Goal: Task Accomplishment & Management: Manage account settings

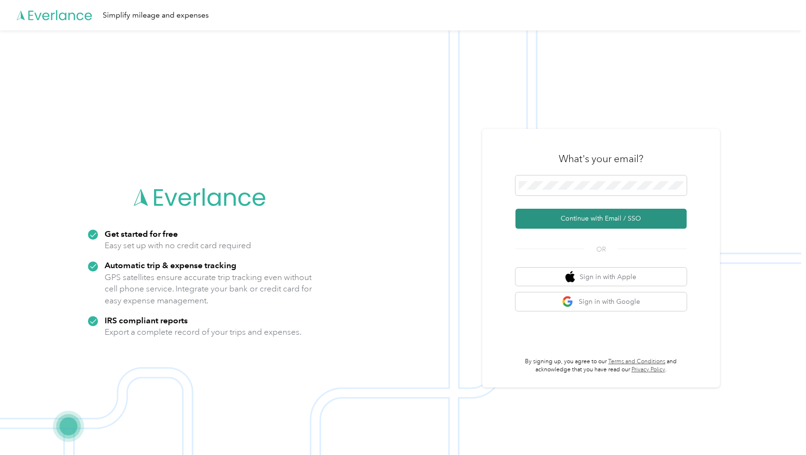
drag, startPoint x: 609, startPoint y: 216, endPoint x: 617, endPoint y: 216, distance: 8.1
click at [609, 216] on button "Continue with Email / SSO" at bounding box center [600, 219] width 171 height 20
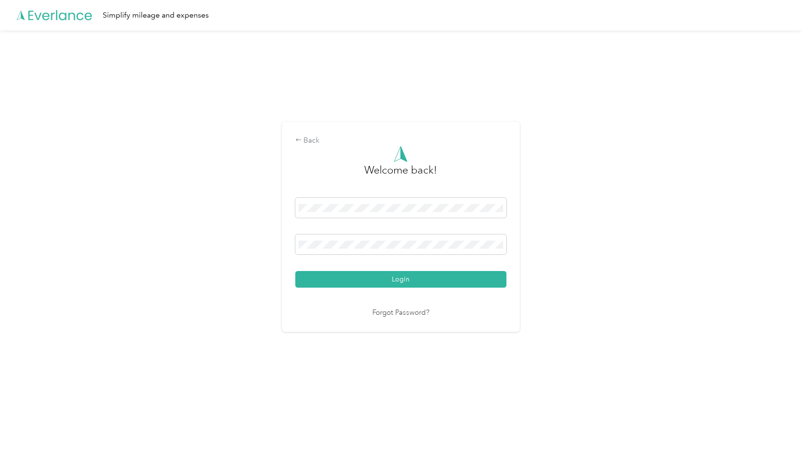
click at [295, 271] on button "Login" at bounding box center [400, 279] width 211 height 17
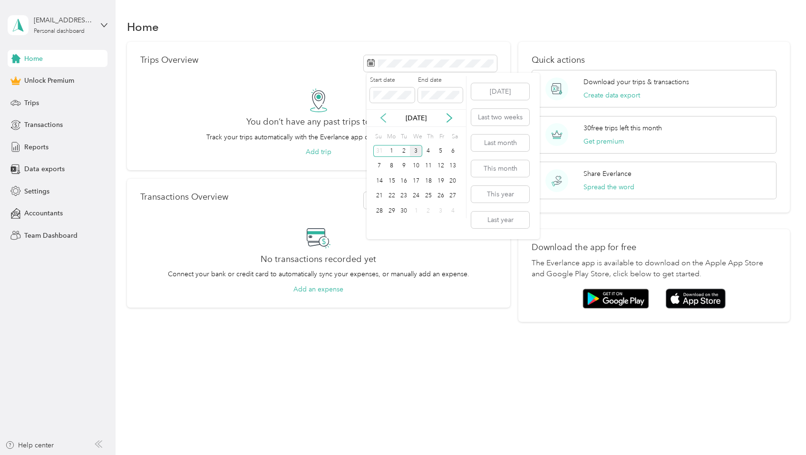
click at [382, 118] on icon at bounding box center [383, 118] width 10 height 10
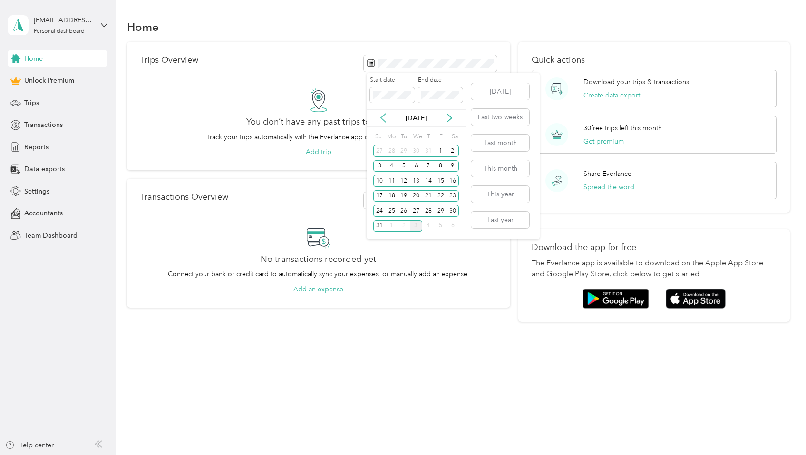
click at [382, 118] on icon at bounding box center [383, 118] width 10 height 10
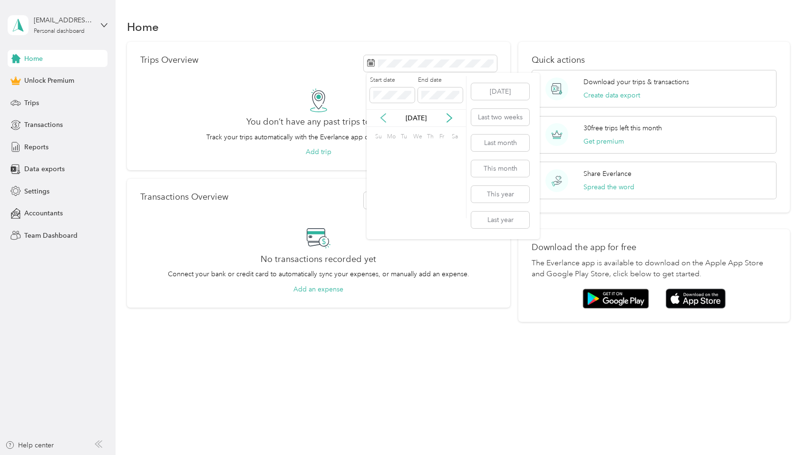
click at [382, 118] on icon at bounding box center [383, 118] width 10 height 10
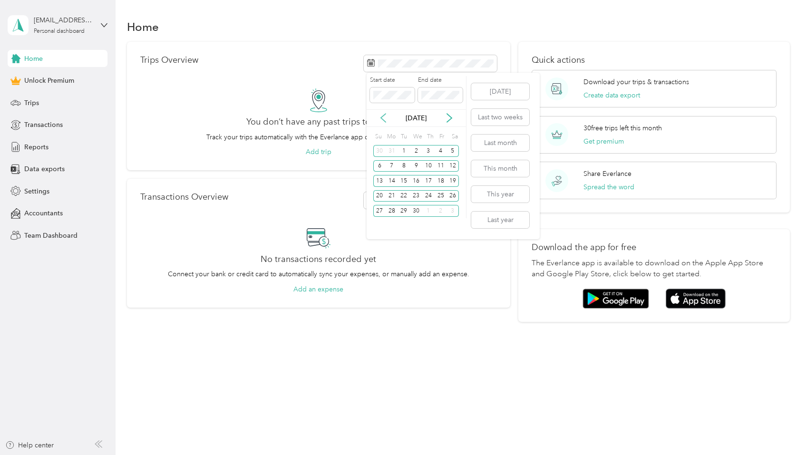
click at [382, 118] on icon at bounding box center [383, 118] width 10 height 10
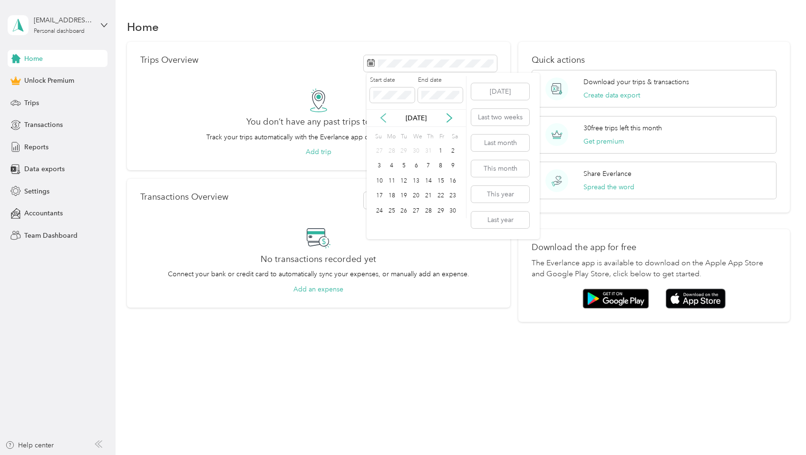
click at [382, 118] on icon at bounding box center [383, 118] width 10 height 10
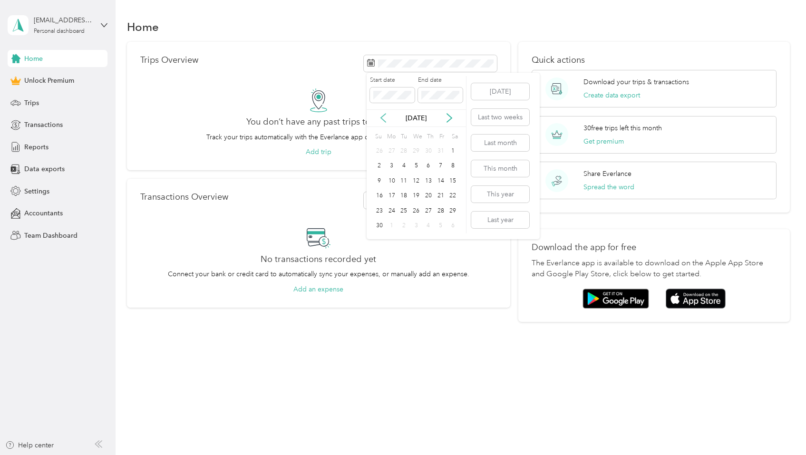
click at [382, 118] on icon at bounding box center [383, 118] width 10 height 10
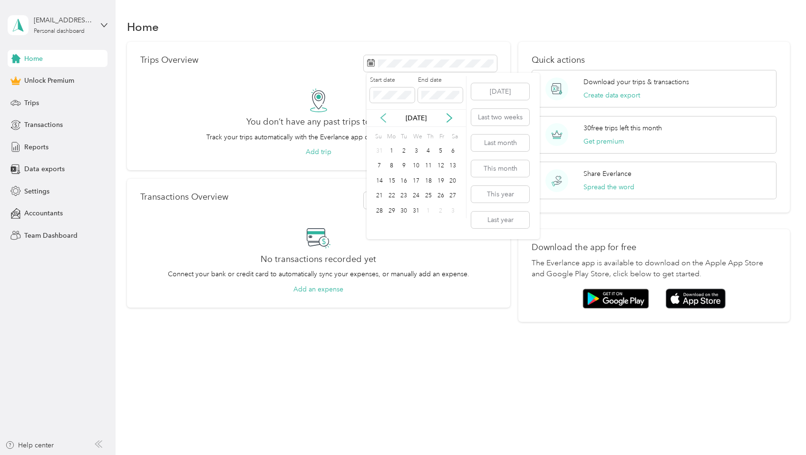
click at [382, 118] on icon at bounding box center [383, 118] width 10 height 10
click at [382, 120] on icon at bounding box center [383, 118] width 10 height 10
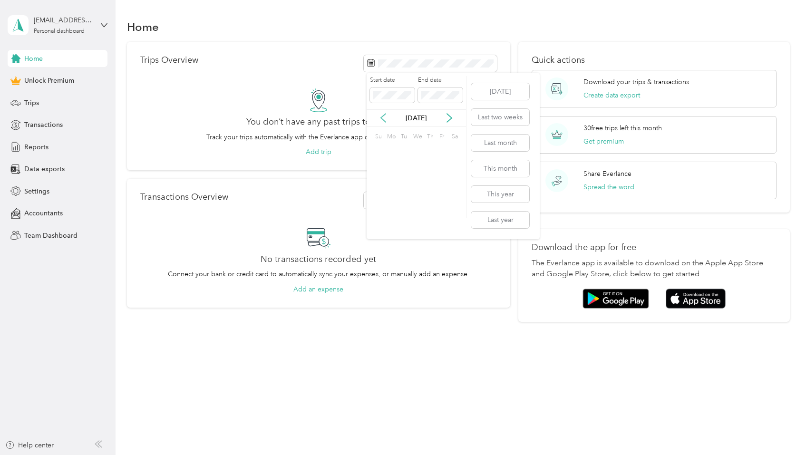
click at [382, 120] on icon at bounding box center [383, 118] width 10 height 10
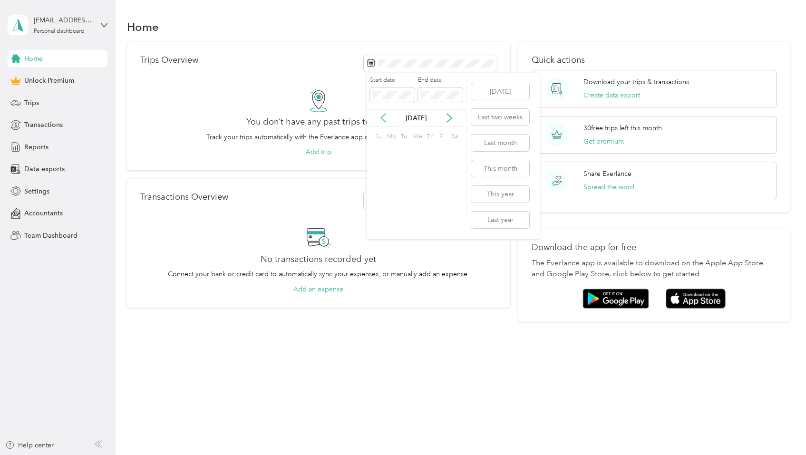
click at [382, 120] on icon at bounding box center [383, 118] width 10 height 10
drag, startPoint x: 452, startPoint y: 119, endPoint x: 437, endPoint y: 125, distance: 16.4
click at [452, 119] on icon at bounding box center [449, 118] width 10 height 10
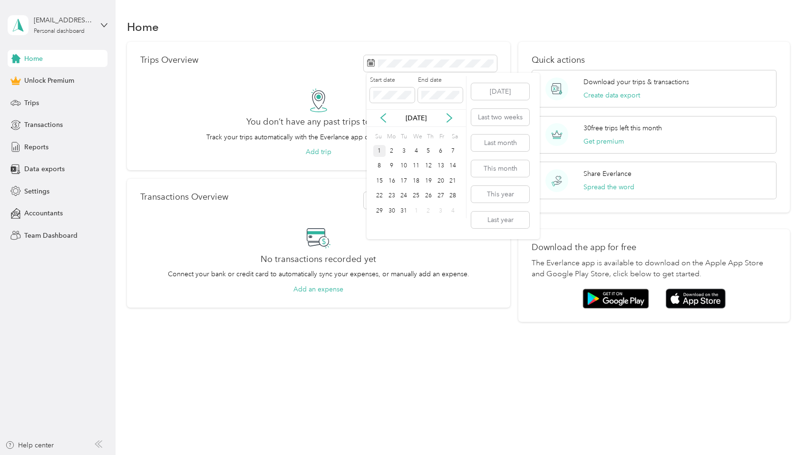
click at [380, 150] on div "1" at bounding box center [379, 151] width 12 height 12
click at [425, 231] on div "Start date End date Sep 2023 Su Mo Tu We Th Fr Sa 27 28 29 30 31 1 2 3 4 5 6 7 …" at bounding box center [416, 156] width 100 height 166
click at [443, 151] on div "1" at bounding box center [440, 151] width 12 height 12
click at [442, 151] on div "1" at bounding box center [440, 151] width 12 height 12
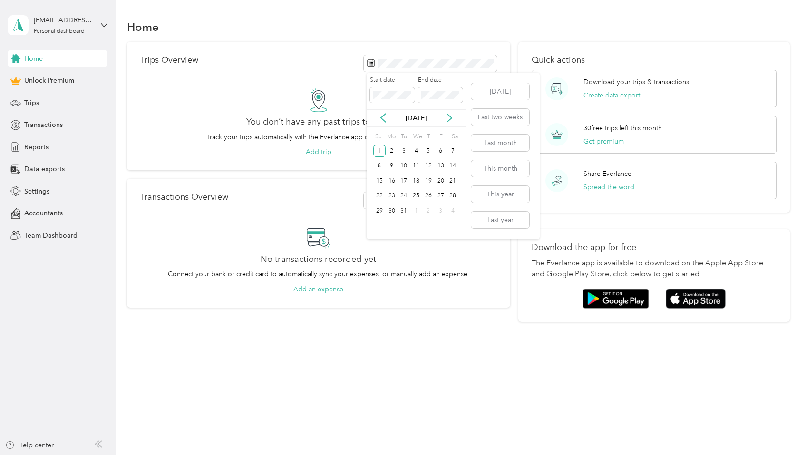
click at [460, 106] on div "Start date End date" at bounding box center [415, 92] width 99 height 33
click at [442, 150] on div "1" at bounding box center [440, 151] width 12 height 12
click at [384, 121] on icon at bounding box center [383, 118] width 5 height 9
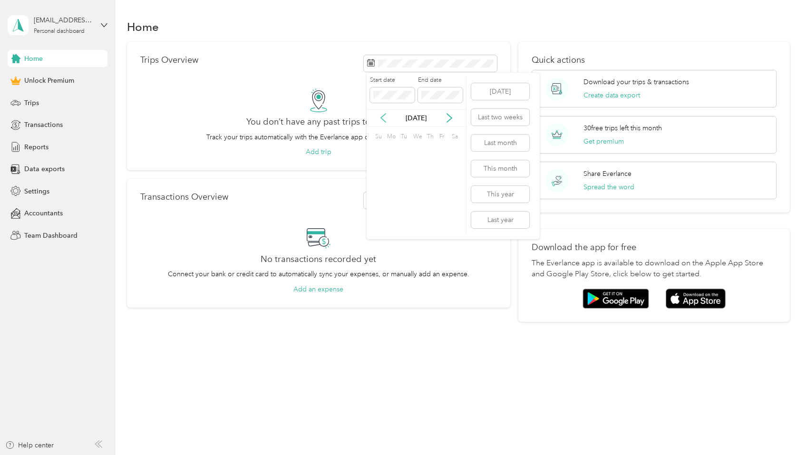
click at [384, 121] on icon at bounding box center [383, 118] width 5 height 9
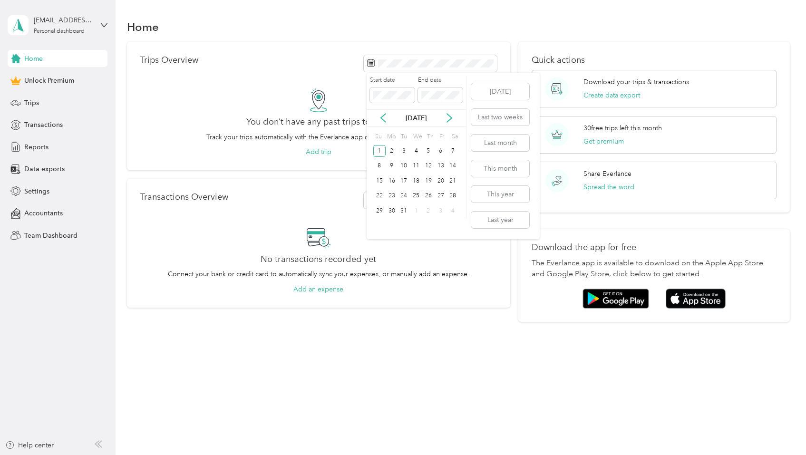
click at [404, 127] on div "Start date End date Jan 2023 Su Mo Tu We Th Fr Sa 1 2 3 4 5 6 7 8 9 10 11 12 13…" at bounding box center [416, 147] width 100 height 143
click at [450, 118] on icon at bounding box center [449, 118] width 5 height 9
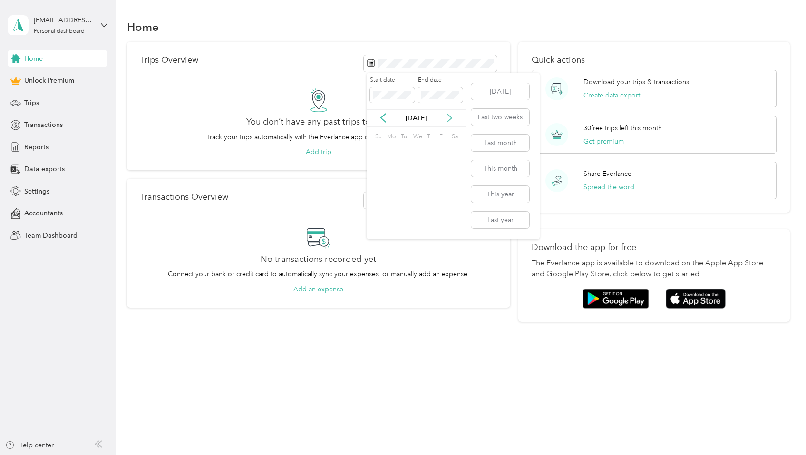
click at [450, 118] on icon at bounding box center [449, 118] width 5 height 9
click at [438, 150] on div "1" at bounding box center [440, 151] width 12 height 12
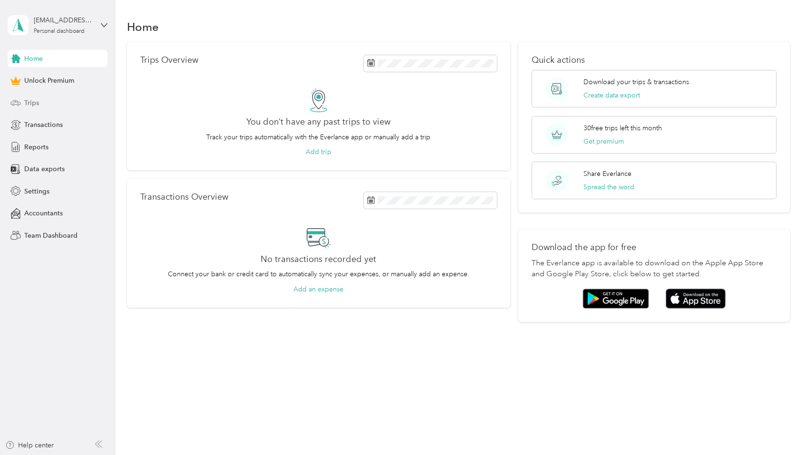
click at [36, 106] on span "Trips" at bounding box center [31, 103] width 15 height 10
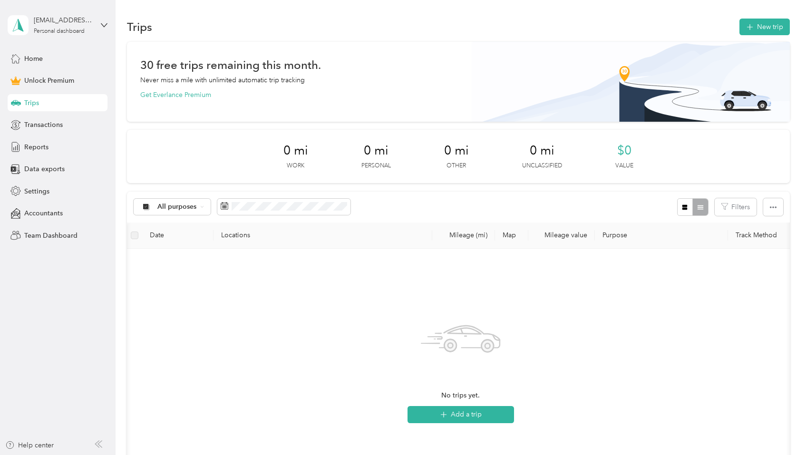
scroll to position [0, 6]
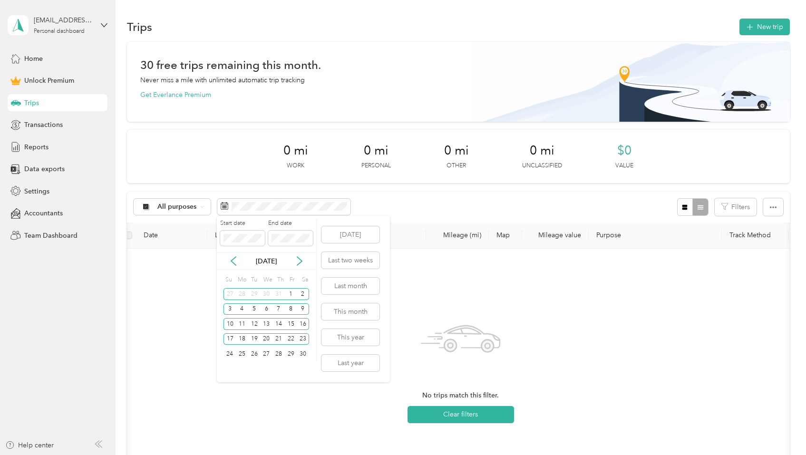
click at [288, 375] on div "Start date End date Sep 2023 Su Mo Tu We Th Fr Sa 27 28 29 30 31 1 2 3 4 5 6 7 …" at bounding box center [267, 299] width 100 height 166
click at [289, 294] on div "1" at bounding box center [291, 294] width 12 height 12
click at [258, 285] on div "Tu" at bounding box center [254, 279] width 9 height 13
click at [302, 261] on icon at bounding box center [300, 261] width 10 height 10
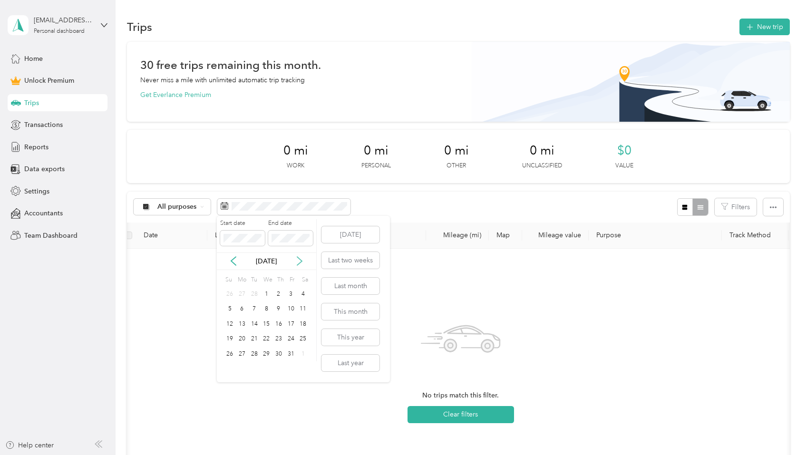
click at [302, 261] on icon at bounding box center [300, 261] width 10 height 10
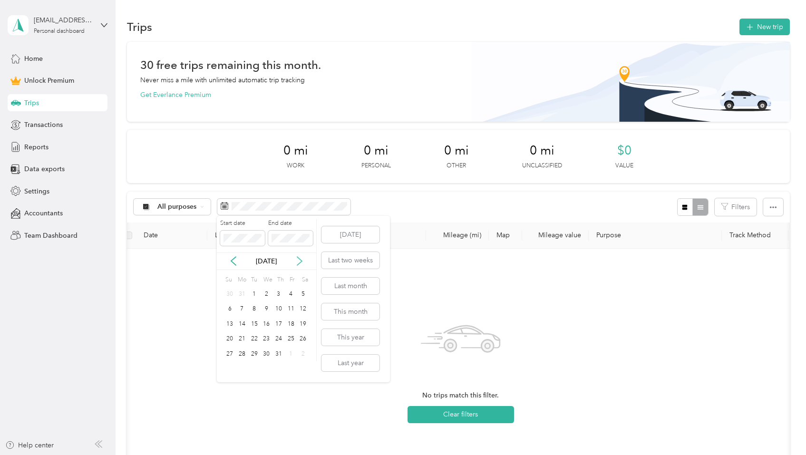
click at [302, 261] on icon at bounding box center [300, 261] width 10 height 10
click at [231, 260] on icon at bounding box center [233, 261] width 5 height 9
click at [290, 293] on div "1" at bounding box center [291, 294] width 12 height 12
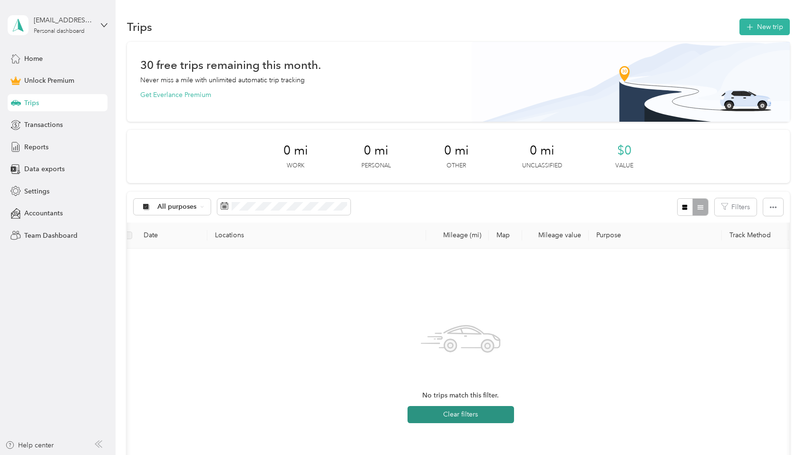
click at [463, 415] on button "Clear filters" at bounding box center [460, 414] width 106 height 17
click at [747, 207] on button "Filters" at bounding box center [735, 207] width 42 height 18
click at [747, 206] on button "Filters" at bounding box center [735, 207] width 42 height 18
click at [106, 23] on icon at bounding box center [104, 25] width 7 height 7
click at [86, 51] on span "smoorcroft11@gmail.com" at bounding box center [128, 51] width 114 height 8
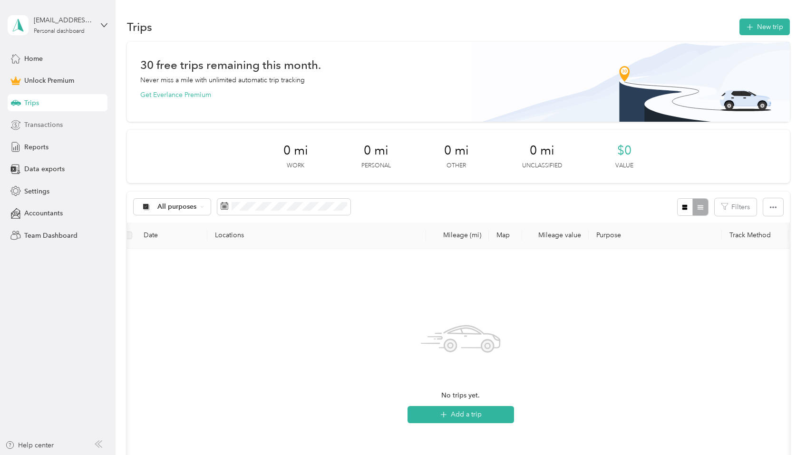
click at [55, 125] on span "Transactions" at bounding box center [43, 125] width 39 height 10
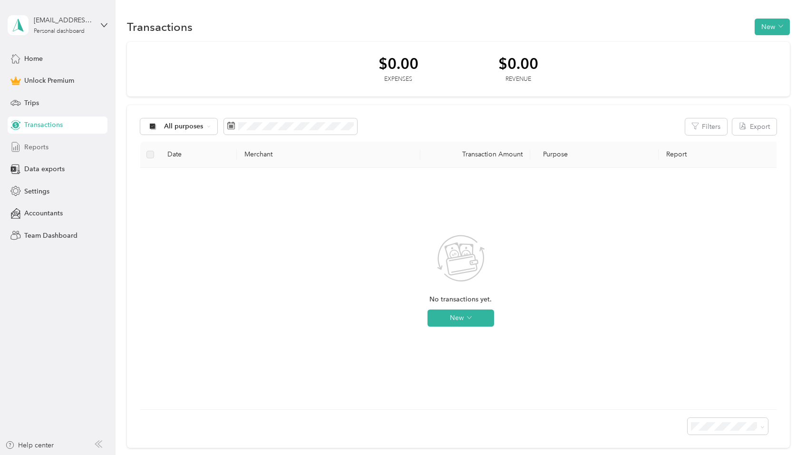
click at [50, 146] on div "Reports" at bounding box center [58, 146] width 100 height 17
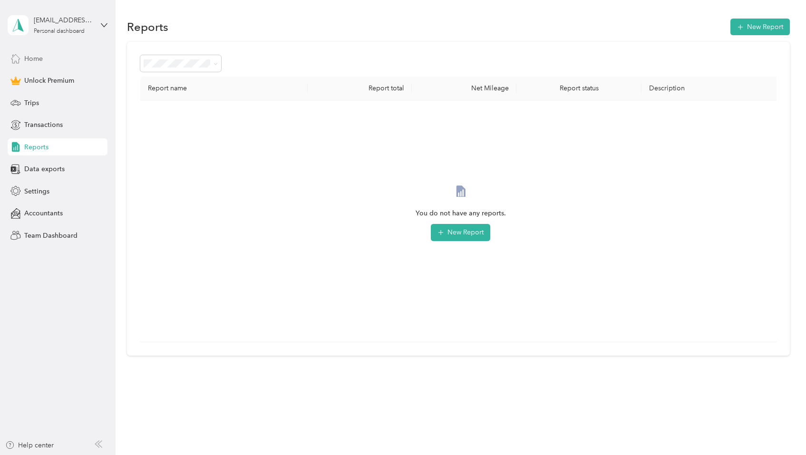
click at [40, 63] on span "Home" at bounding box center [33, 59] width 19 height 10
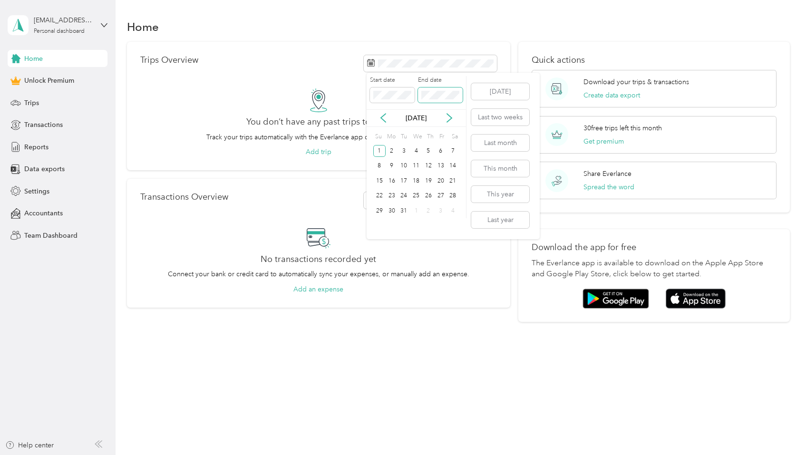
click at [459, 95] on span at bounding box center [440, 94] width 45 height 15
click at [405, 121] on p "Jan 2023" at bounding box center [416, 118] width 40 height 10
click at [402, 99] on span at bounding box center [392, 94] width 45 height 15
click at [381, 150] on div "1" at bounding box center [379, 151] width 12 height 12
click at [451, 116] on icon at bounding box center [449, 118] width 10 height 10
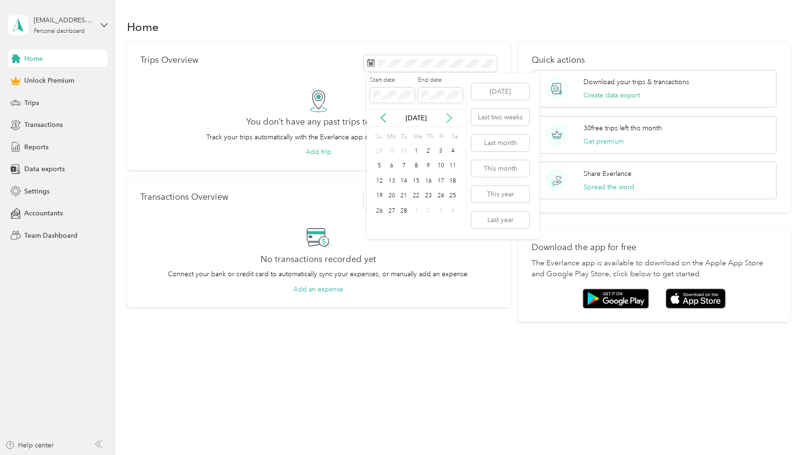
click at [451, 116] on icon at bounding box center [449, 118] width 10 height 10
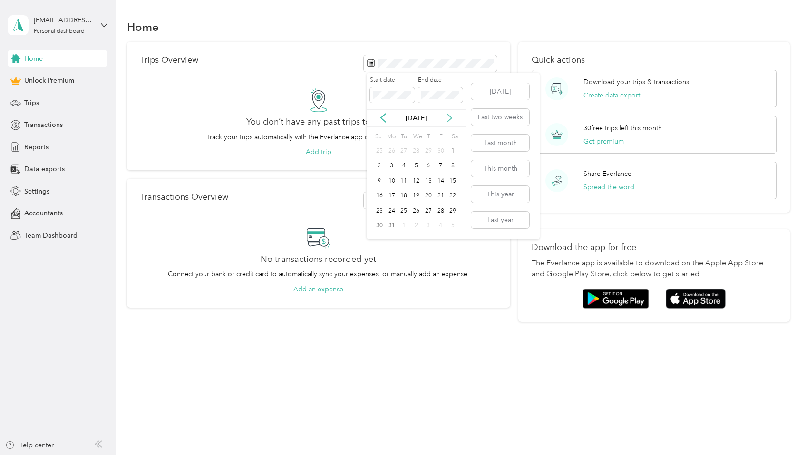
click at [451, 116] on icon at bounding box center [449, 118] width 10 height 10
click at [438, 153] on div "1" at bounding box center [440, 151] width 12 height 12
click at [399, 125] on div "Jan 2023" at bounding box center [415, 118] width 99 height 18
click at [451, 119] on icon at bounding box center [449, 118] width 10 height 10
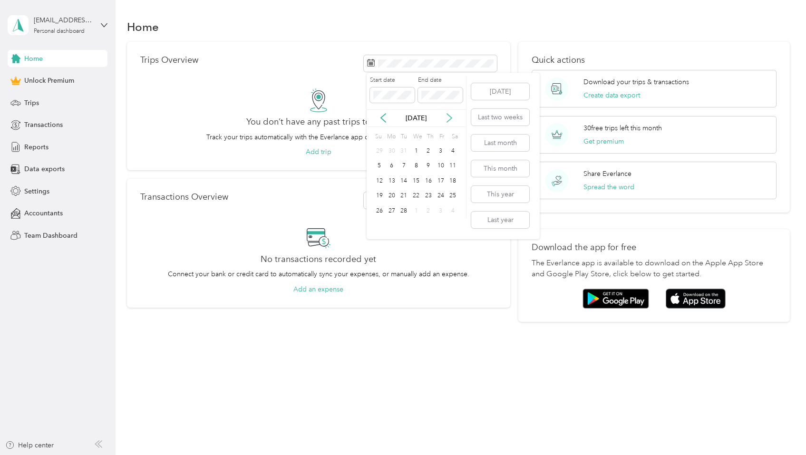
click at [451, 119] on icon at bounding box center [449, 118] width 5 height 9
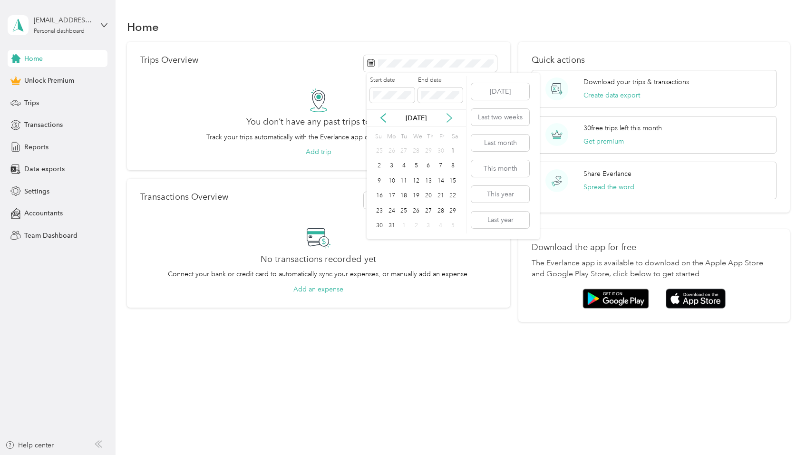
click at [451, 119] on icon at bounding box center [449, 118] width 5 height 9
click at [438, 153] on div "1" at bounding box center [440, 151] width 12 height 12
click at [488, 118] on div "You don’t have any past trips to view Track your trips automatically with the E…" at bounding box center [318, 122] width 356 height 69
click at [41, 146] on span "Reports" at bounding box center [36, 147] width 24 height 10
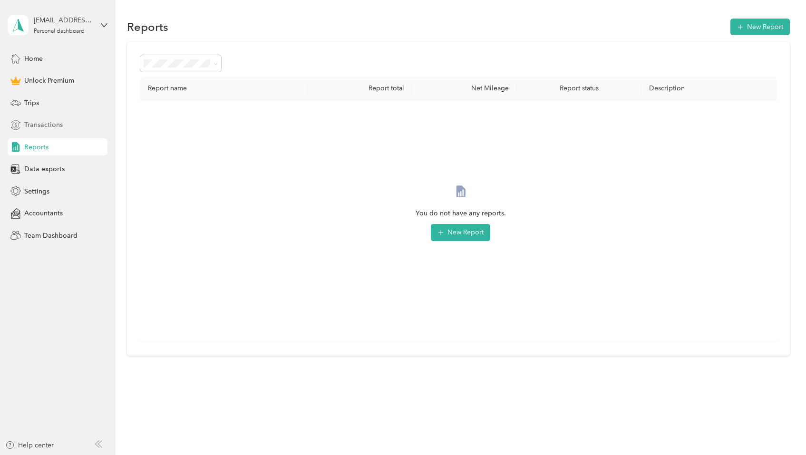
click at [51, 128] on span "Transactions" at bounding box center [43, 125] width 39 height 10
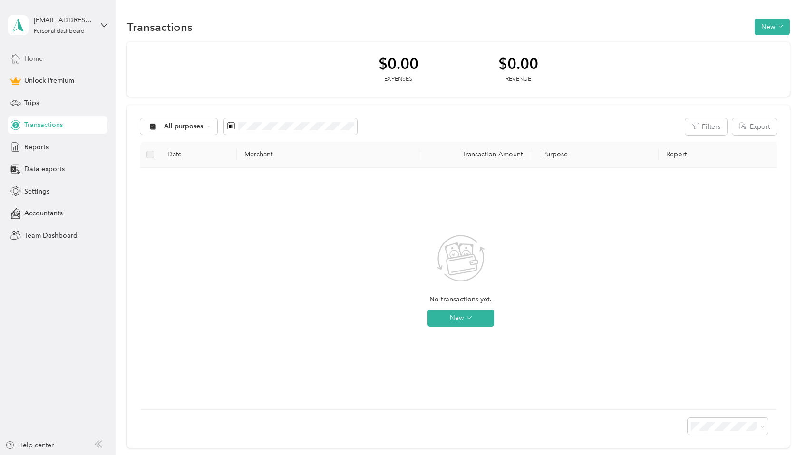
click at [38, 61] on span "Home" at bounding box center [33, 59] width 19 height 10
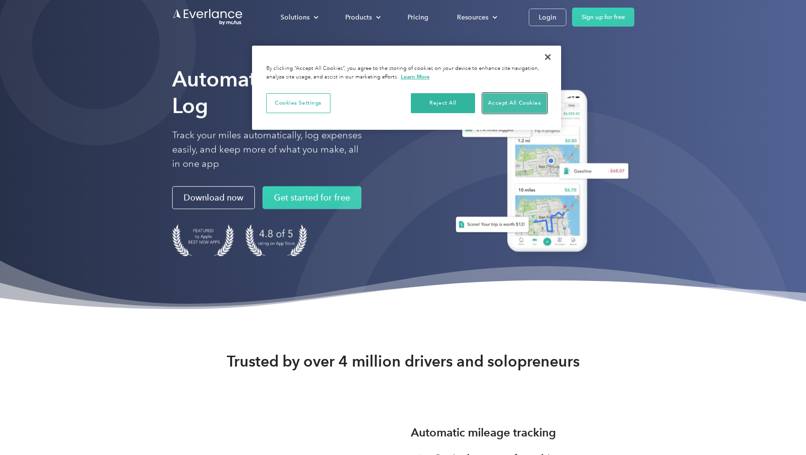
click at [513, 104] on button "Accept All Cookies" at bounding box center [514, 103] width 64 height 20
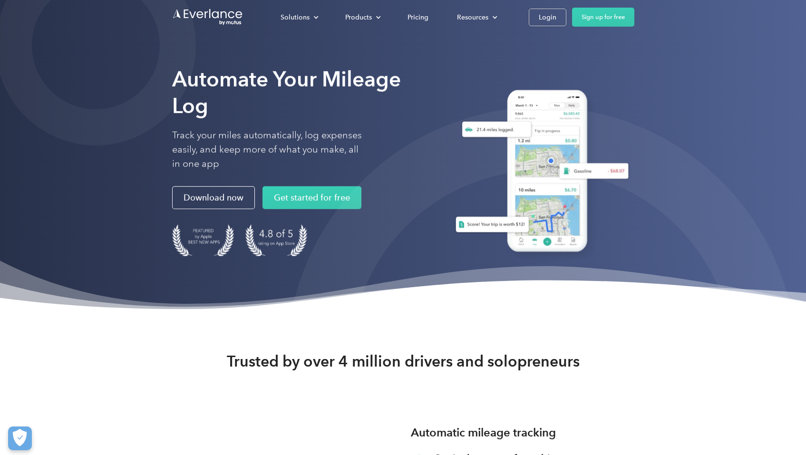
drag, startPoint x: 558, startPoint y: 19, endPoint x: 563, endPoint y: 47, distance: 28.5
click at [558, 19] on link "Login" at bounding box center [548, 18] width 38 height 18
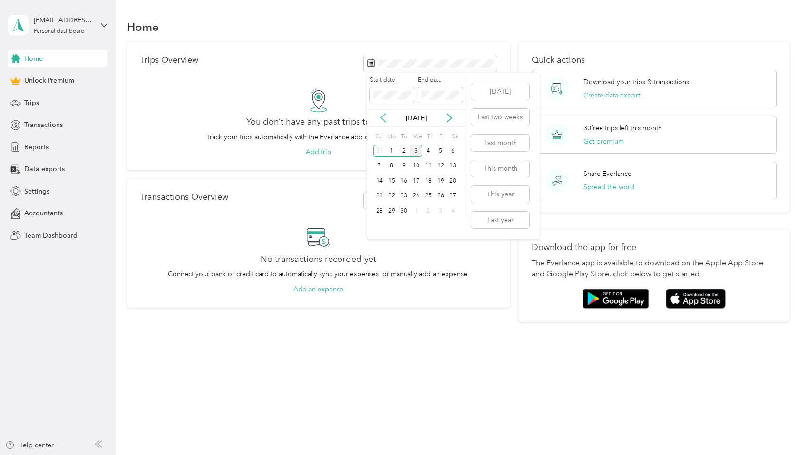
click at [383, 117] on icon at bounding box center [383, 118] width 10 height 10
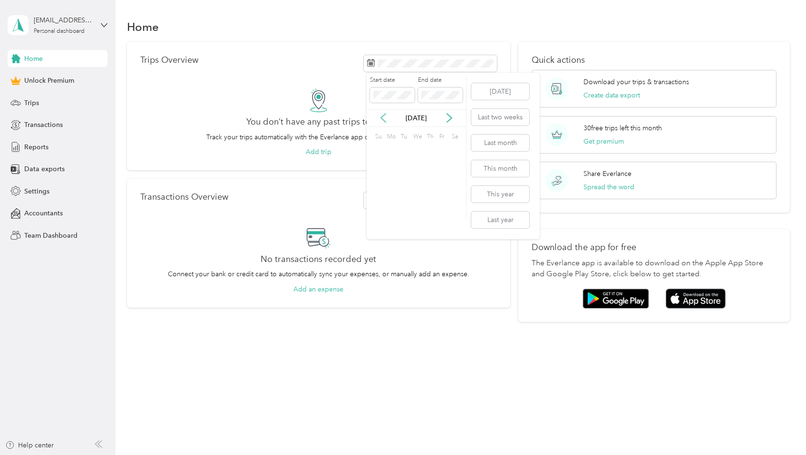
click at [383, 117] on icon at bounding box center [383, 118] width 10 height 10
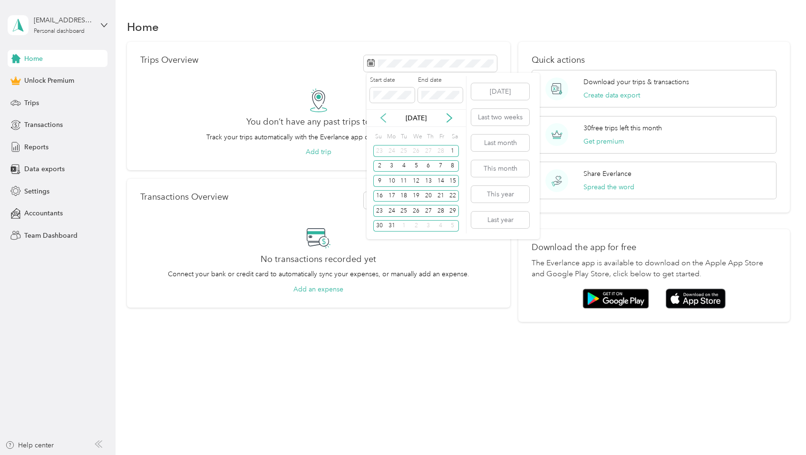
click at [383, 117] on icon at bounding box center [383, 118] width 10 height 10
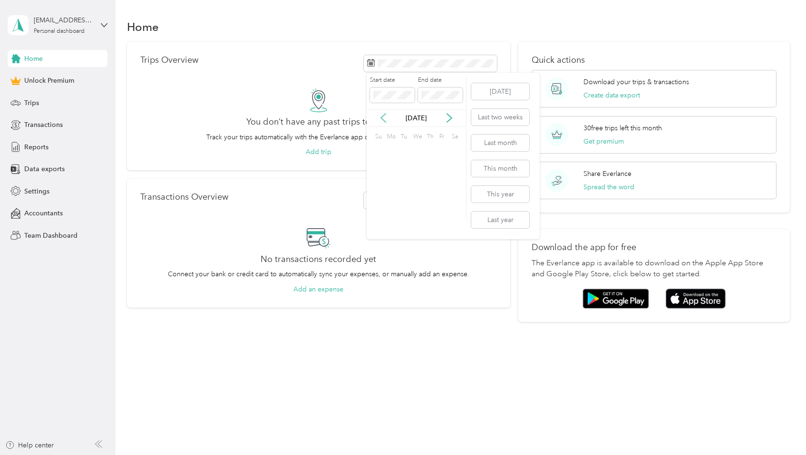
click at [383, 117] on icon at bounding box center [383, 118] width 10 height 10
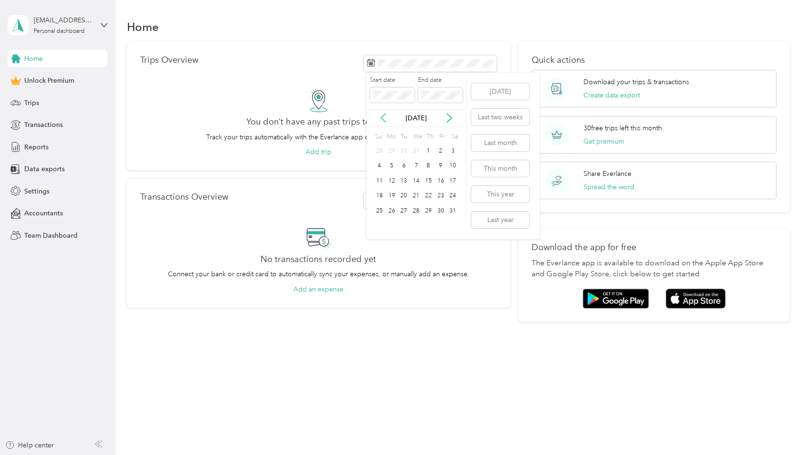
click at [383, 117] on icon at bounding box center [383, 118] width 10 height 10
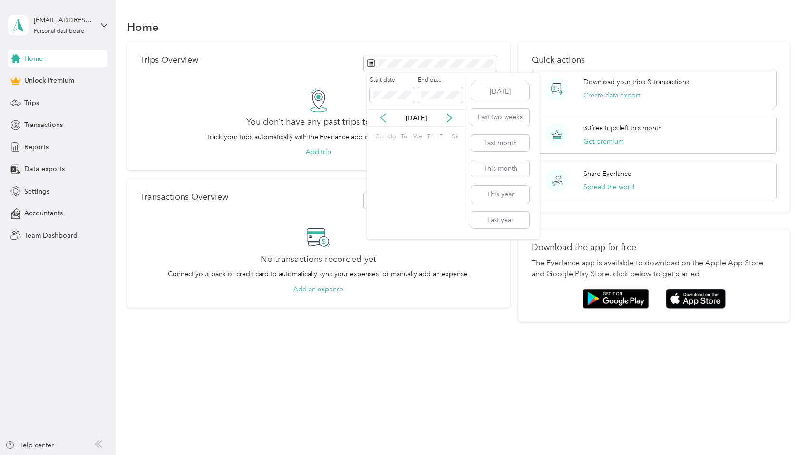
click at [383, 117] on icon at bounding box center [383, 118] width 10 height 10
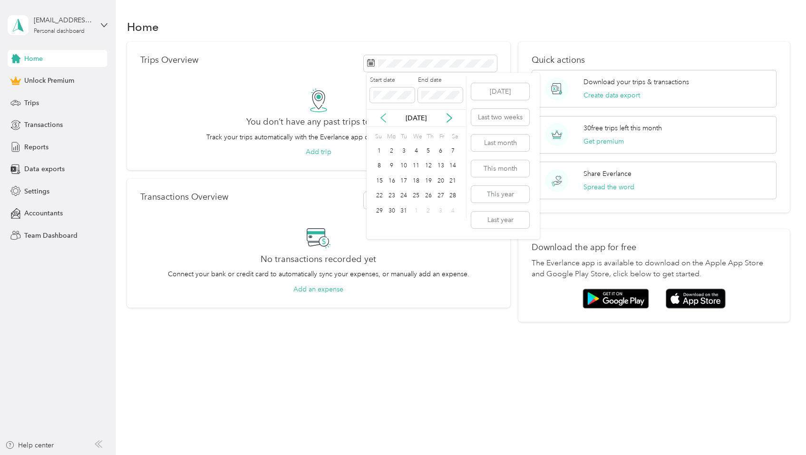
click at [383, 117] on icon at bounding box center [383, 118] width 10 height 10
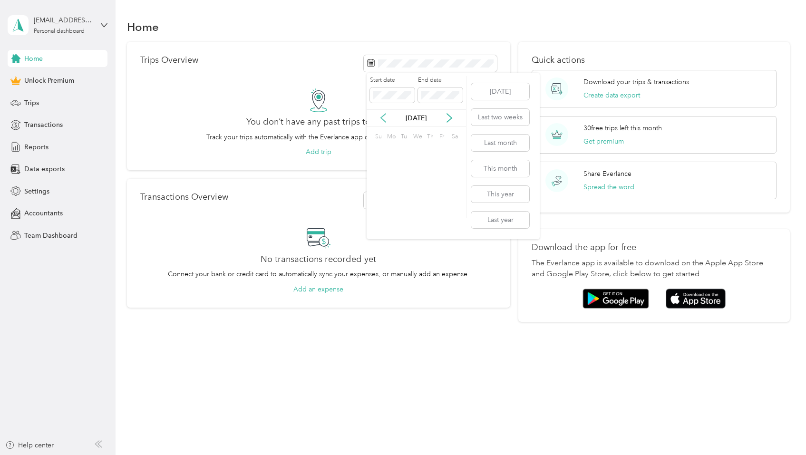
click at [383, 117] on icon at bounding box center [383, 118] width 10 height 10
click at [377, 152] on div "1" at bounding box center [379, 151] width 12 height 12
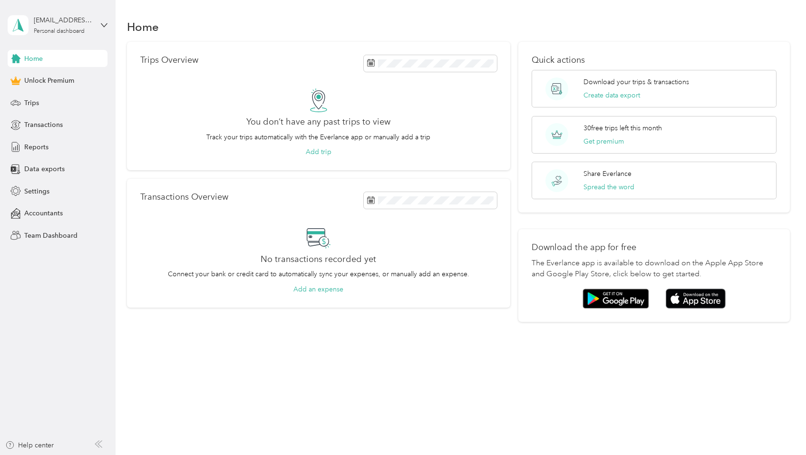
click at [242, 175] on div "Trips Overview You don’t have any past trips to view Track your trips automatic…" at bounding box center [318, 182] width 383 height 280
click at [104, 25] on icon at bounding box center [104, 25] width 7 height 7
click at [33, 79] on div "Log out" at bounding box center [34, 78] width 37 height 10
